Goal: Information Seeking & Learning: Learn about a topic

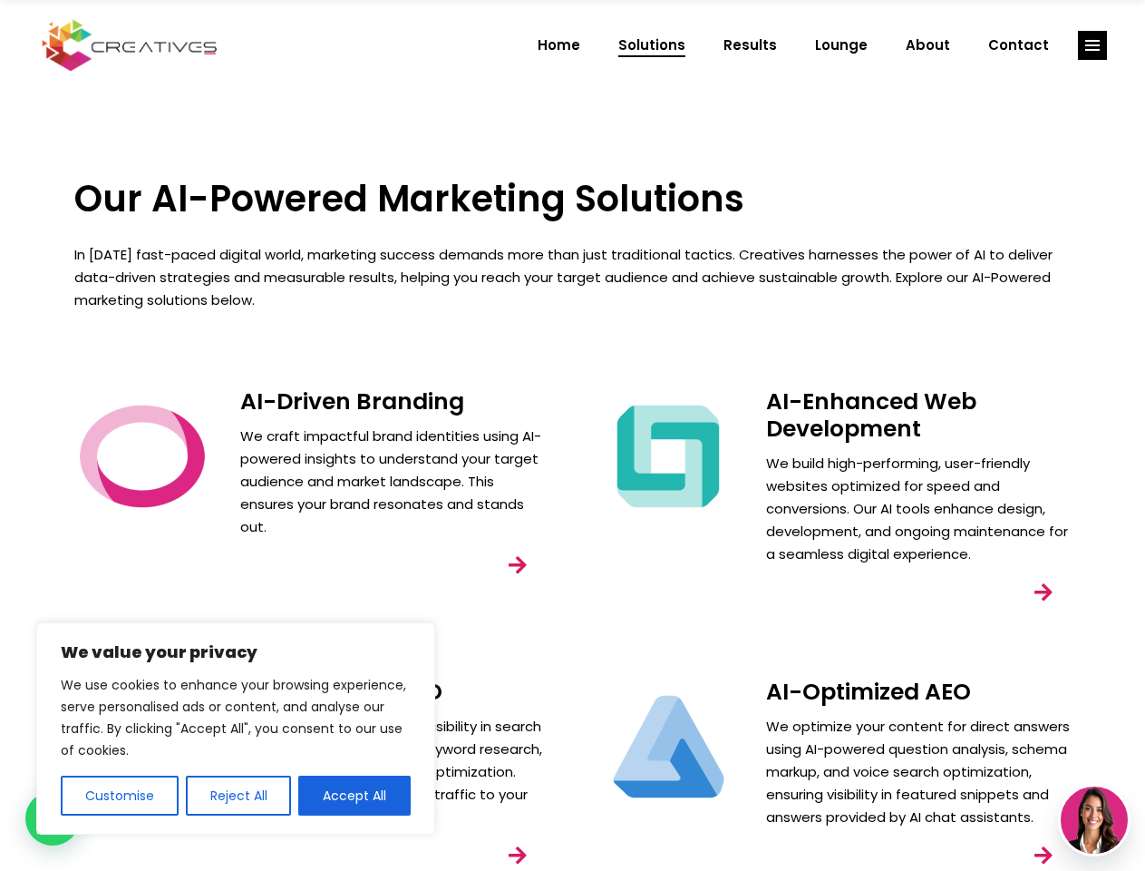
click at [573, 435] on div "AI-Enhanced Web Development We build high-performing, user-friendly websites op…" at bounding box center [836, 520] width 526 height 290
click at [119, 795] on button "Customise" at bounding box center [120, 795] width 118 height 40
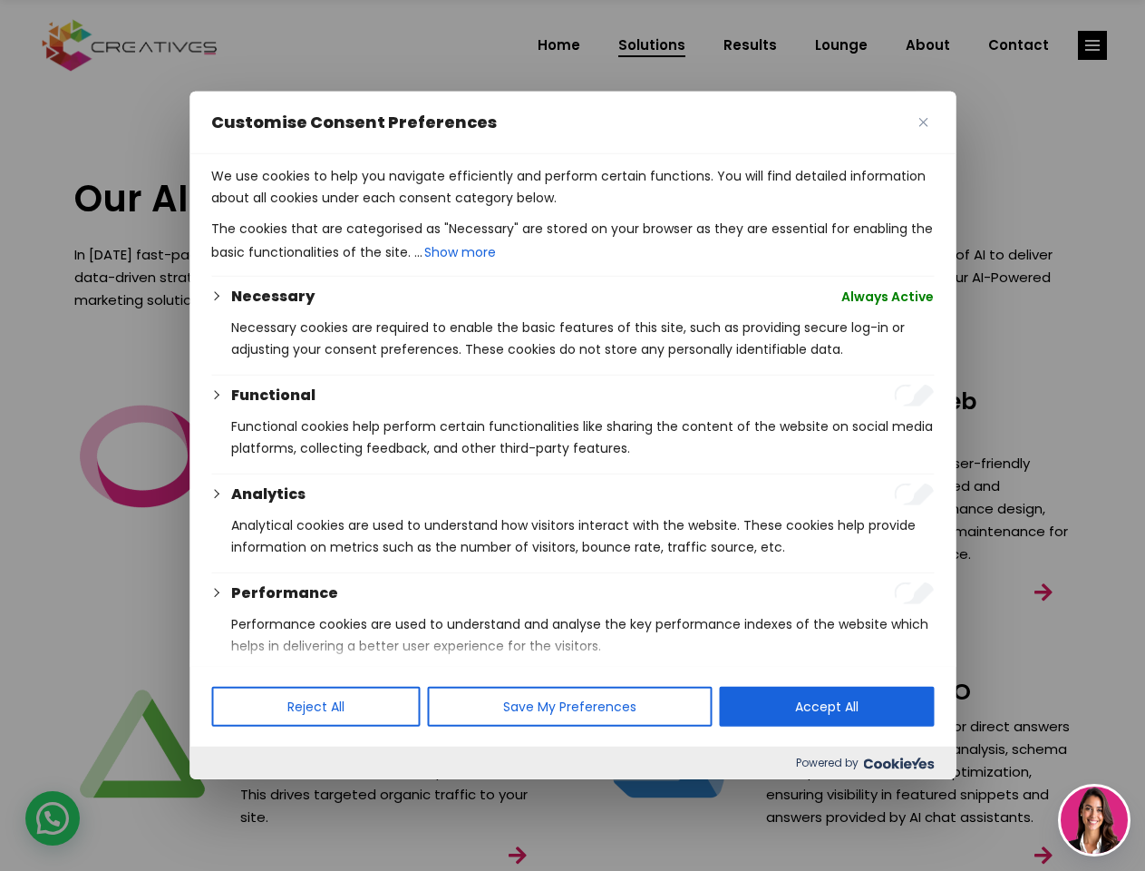
click at [238, 666] on div "We use cookies to help you navigate efficiently and perform certain functions. …" at bounding box center [573, 409] width 766 height 511
click at [1093, 45] on div at bounding box center [572, 435] width 1145 height 871
click at [1095, 820] on img at bounding box center [1094, 819] width 67 height 67
